Goal: Obtain resource: Download file/media

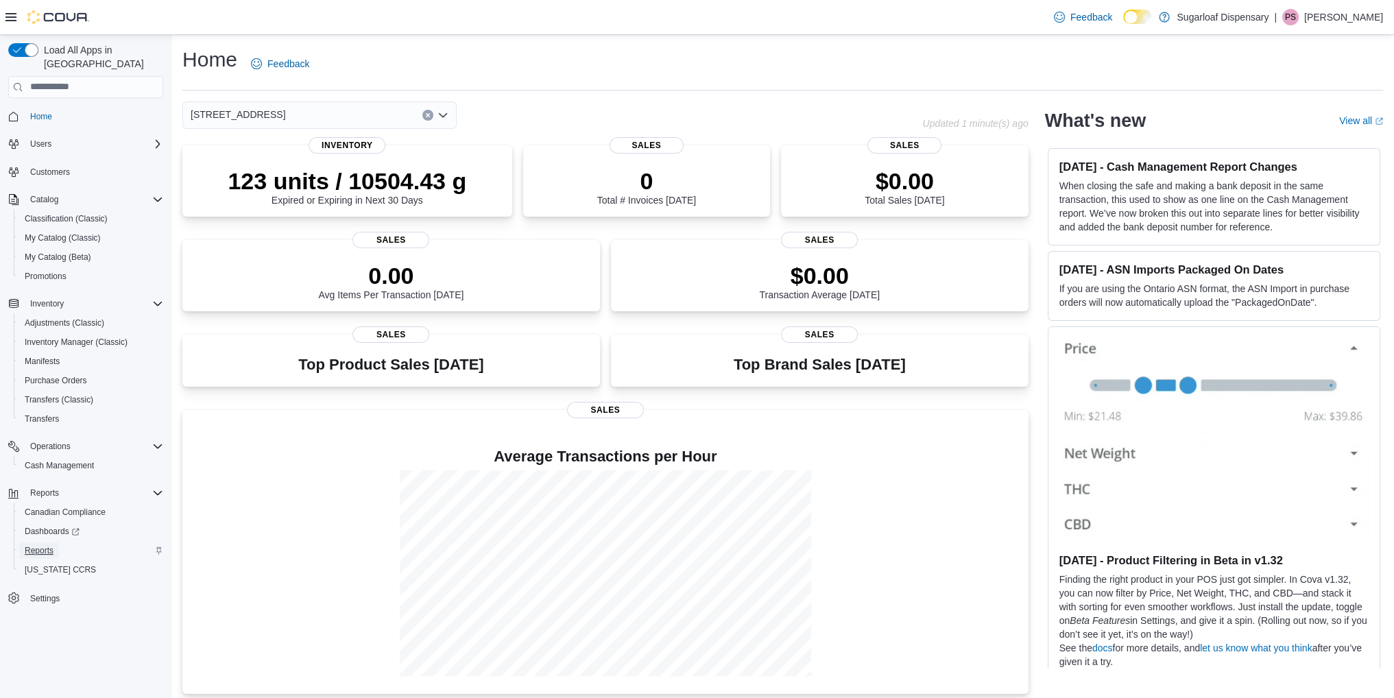
click at [46, 545] on span "Reports" at bounding box center [39, 550] width 29 height 11
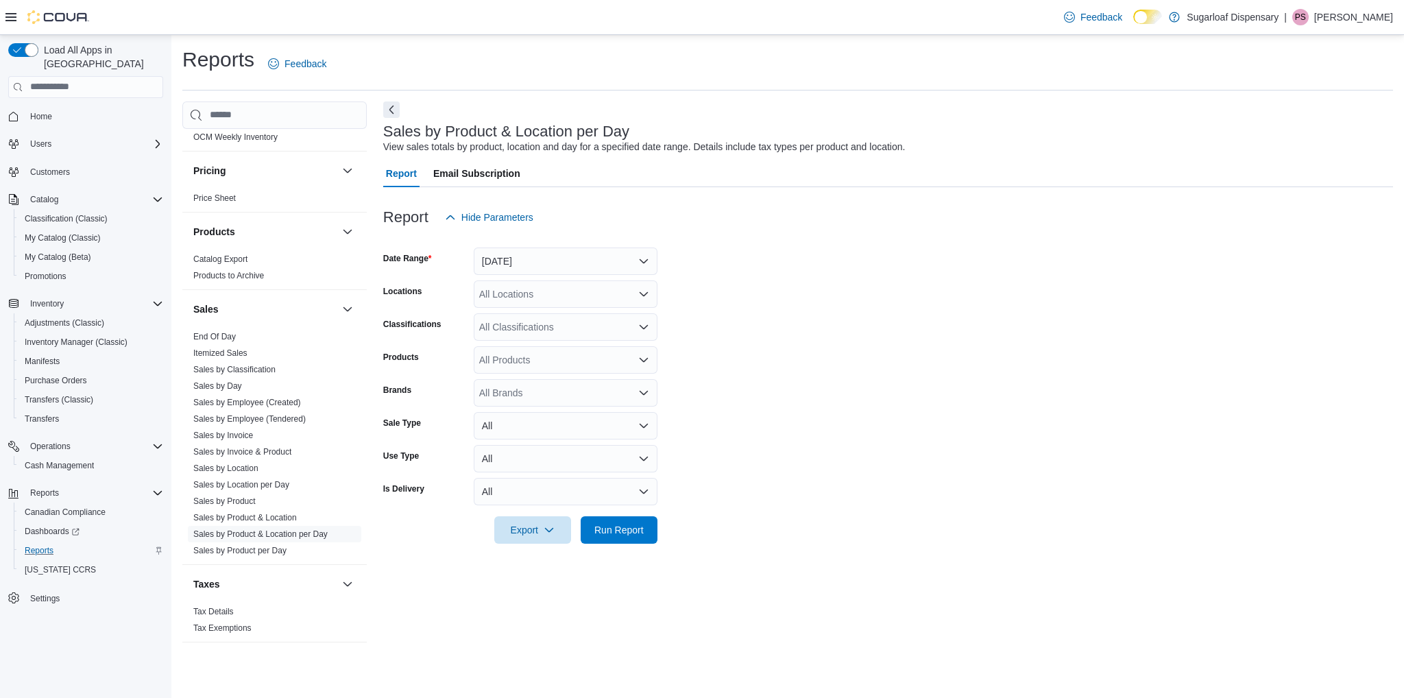
scroll to position [780, 0]
click at [266, 532] on link "Sales by Product & Location per Day" at bounding box center [260, 532] width 134 height 10
click at [588, 295] on div "All Locations" at bounding box center [566, 293] width 184 height 27
click at [556, 334] on span "336 East Chestnut St" at bounding box center [550, 337] width 95 height 14
click at [935, 292] on form "Date Range Yesterday Locations 336 East Chestnut St Classifications All Classif…" at bounding box center [888, 387] width 1010 height 313
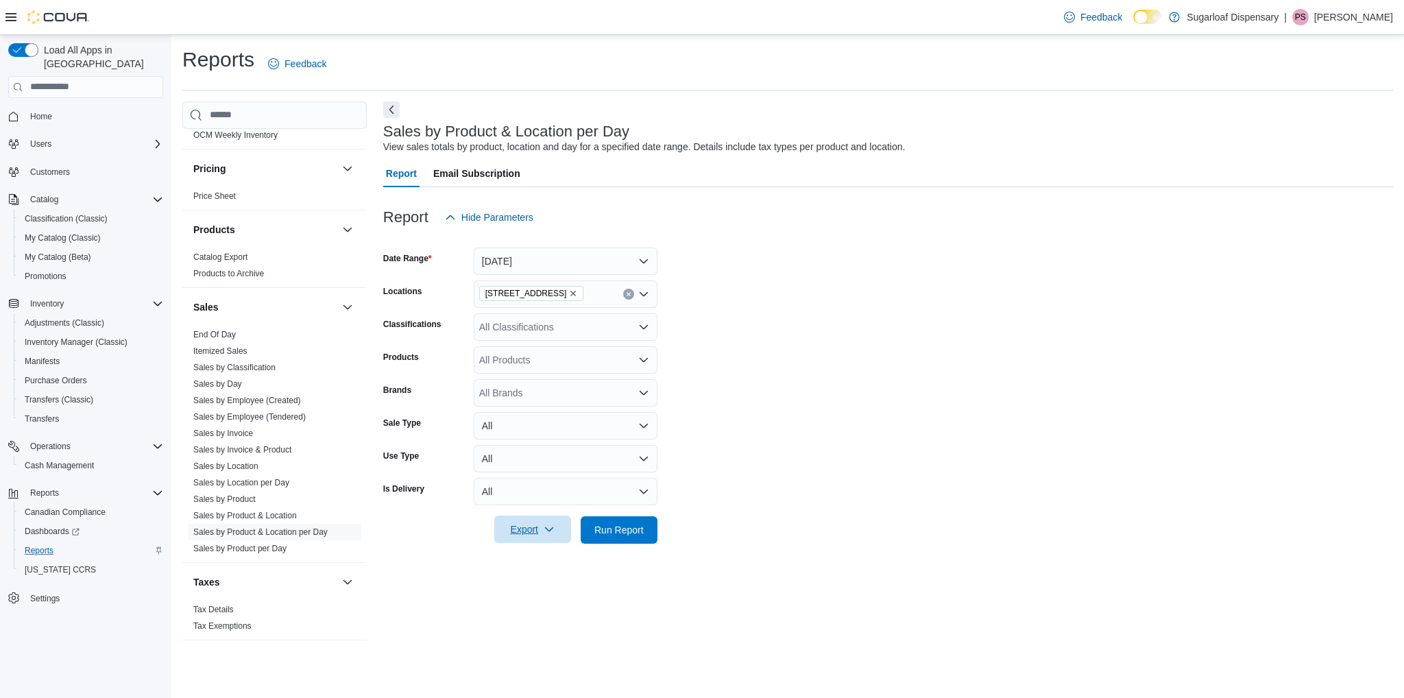
click at [529, 529] on span "Export" at bounding box center [532, 529] width 60 height 27
click at [534, 586] on span "Export to Csv" at bounding box center [535, 584] width 62 height 11
